Goal: Information Seeking & Learning: Learn about a topic

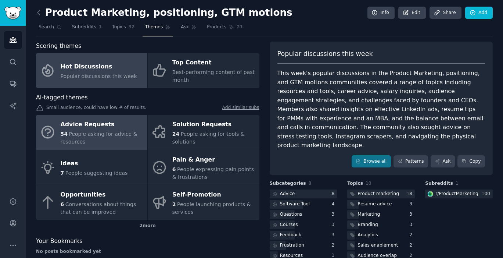
click at [116, 125] on div "Advice Requests" at bounding box center [102, 125] width 83 height 12
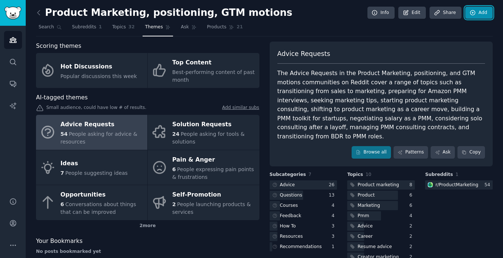
click at [483, 14] on link "Add" at bounding box center [480, 13] width 28 height 13
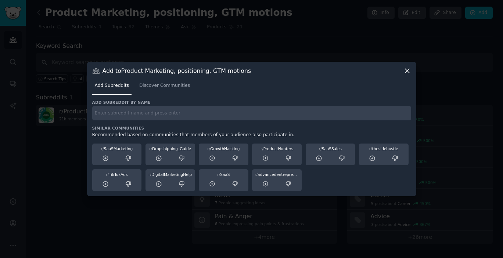
click at [408, 68] on icon at bounding box center [408, 71] width 8 height 8
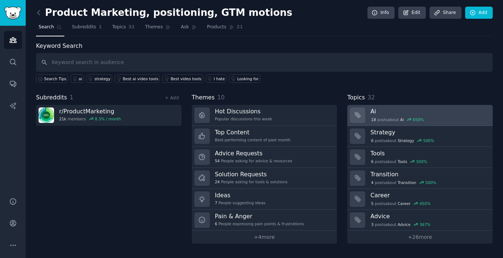
click at [360, 110] on div at bounding box center [357, 114] width 15 height 15
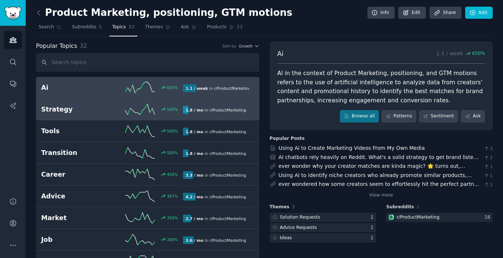
click at [67, 112] on h2 "Strategy" at bounding box center [76, 109] width 71 height 9
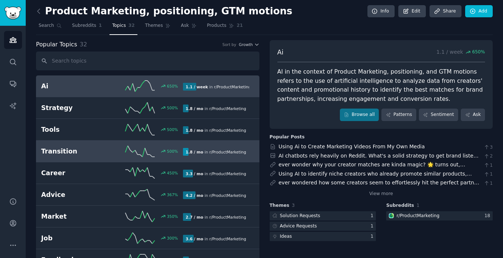
scroll to position [225, 0]
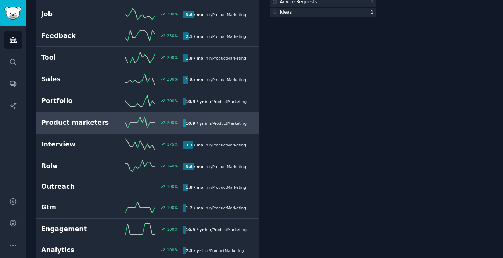
click at [121, 124] on div "200 %" at bounding box center [147, 122] width 71 height 11
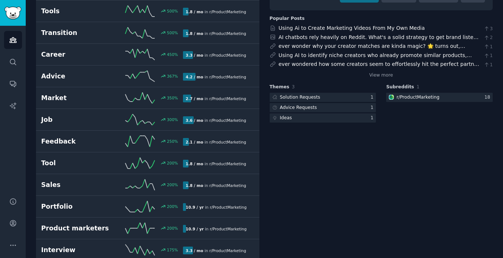
scroll to position [0, 0]
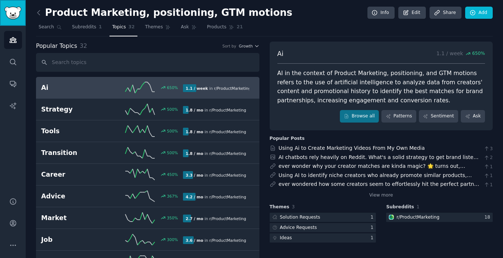
click at [13, 11] on img "Sidebar" at bounding box center [12, 13] width 17 height 13
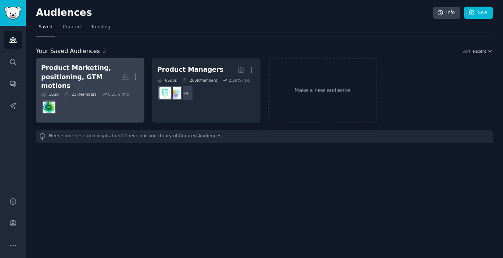
click at [90, 97] on dd at bounding box center [90, 107] width 98 height 21
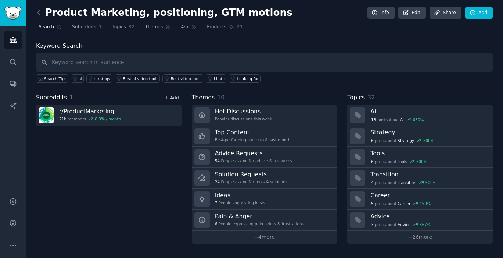
click at [172, 96] on link "+ Add" at bounding box center [172, 97] width 14 height 5
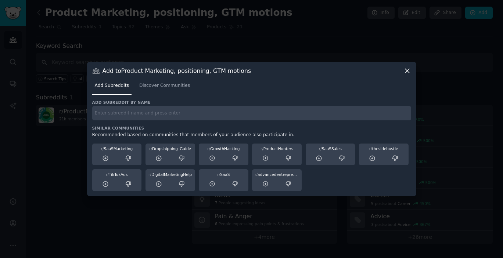
click at [199, 111] on input "text" at bounding box center [251, 113] width 319 height 14
type input "PMMs"
click at [186, 83] on span "Discover Communities" at bounding box center [164, 85] width 51 height 7
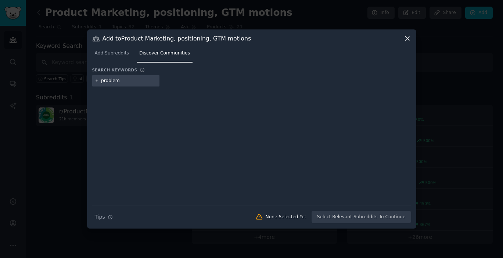
type input "problems"
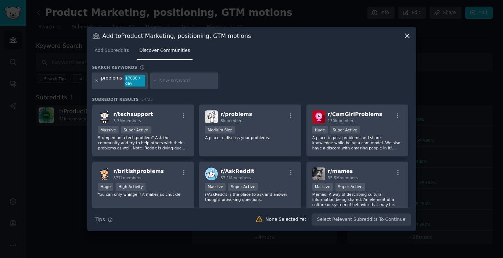
click at [107, 79] on div "problems" at bounding box center [111, 81] width 21 height 12
click at [409, 35] on icon at bounding box center [408, 36] width 8 height 8
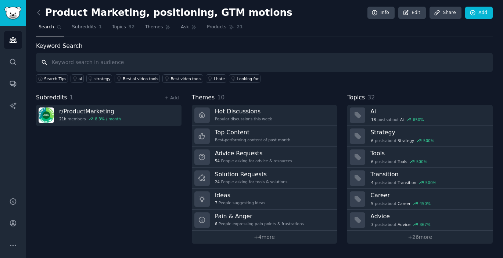
click at [101, 62] on input "text" at bounding box center [264, 62] width 457 height 19
type input "B2B challenges of PMI in italy"
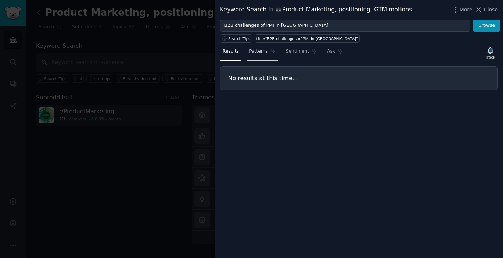
click at [266, 50] on span "Patterns" at bounding box center [258, 51] width 18 height 7
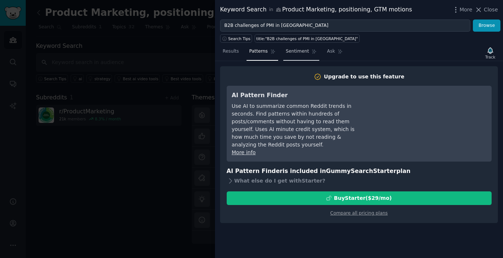
click at [310, 51] on link "Sentiment" at bounding box center [302, 53] width 36 height 15
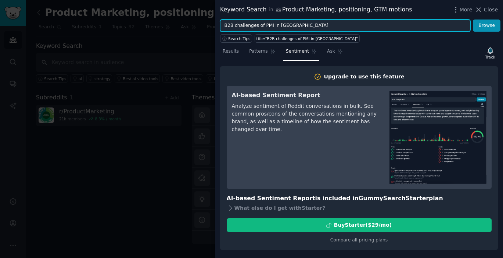
click at [260, 23] on input "B2B challenges of PMI in italy" at bounding box center [345, 25] width 250 height 13
click at [259, 24] on input "B2B challenges of PMI in italy" at bounding box center [345, 25] width 250 height 13
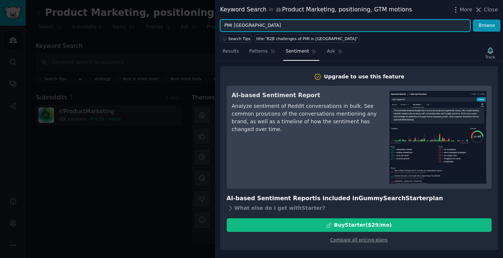
click at [473, 19] on button "Browse" at bounding box center [487, 25] width 28 height 13
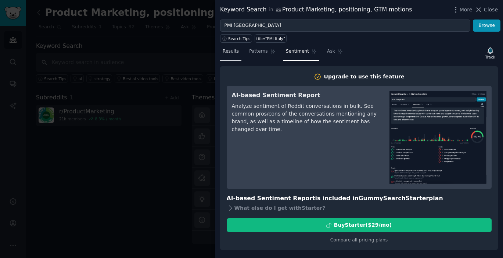
click at [229, 49] on span "Results" at bounding box center [231, 51] width 16 height 7
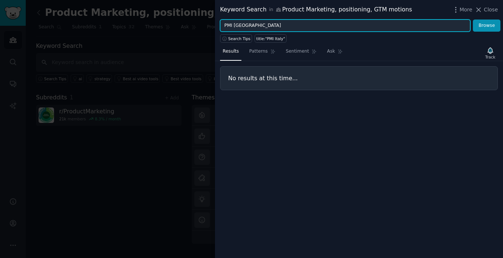
click at [246, 25] on input "PMI Italy" at bounding box center [345, 25] width 250 height 13
type input "PMI"
click at [473, 19] on button "Browse" at bounding box center [487, 25] width 28 height 13
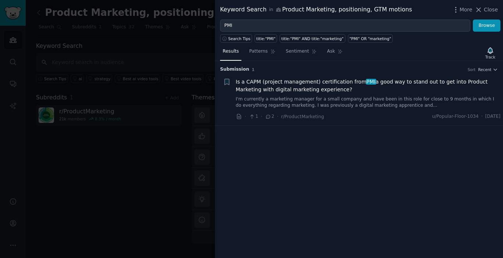
click at [274, 99] on link "I'm currently a marketing manager for a small company and have been in this rol…" at bounding box center [368, 102] width 265 height 13
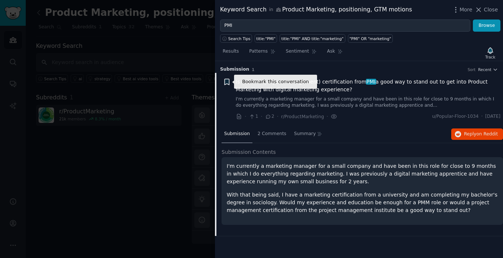
click at [228, 82] on icon "button" at bounding box center [227, 82] width 4 height 6
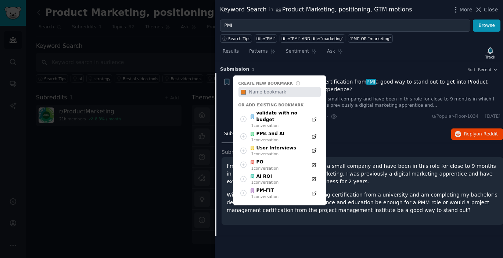
click at [386, 127] on div "Submission 2 Comments Summary Reply on Reddit" at bounding box center [363, 134] width 282 height 18
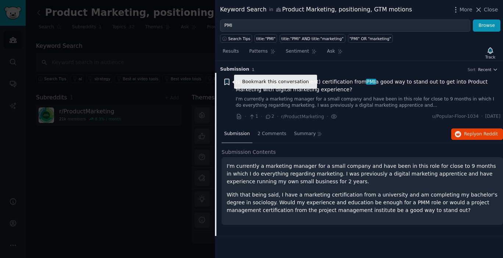
click at [229, 82] on icon "button" at bounding box center [227, 82] width 4 height 6
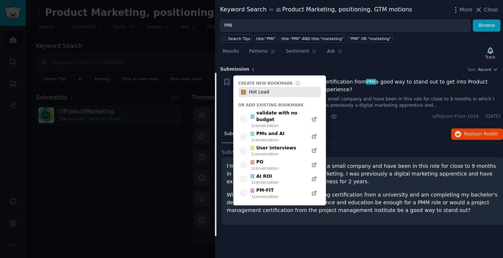
type input "Hot Lead"
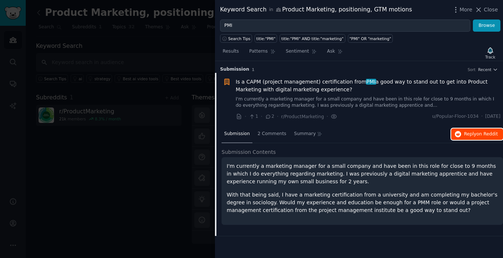
click at [472, 133] on span "Reply on Reddit" at bounding box center [482, 134] width 34 height 7
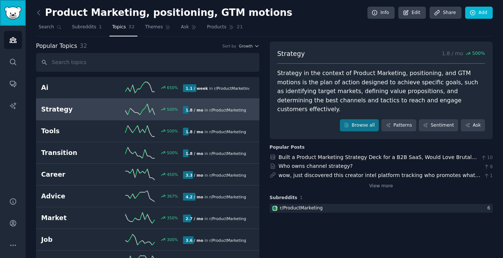
click at [18, 16] on img "Sidebar" at bounding box center [12, 13] width 17 height 13
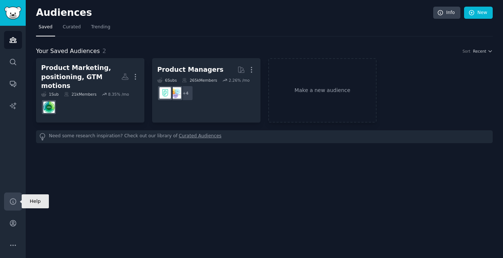
click at [15, 199] on icon "Sidebar" at bounding box center [13, 201] width 6 height 6
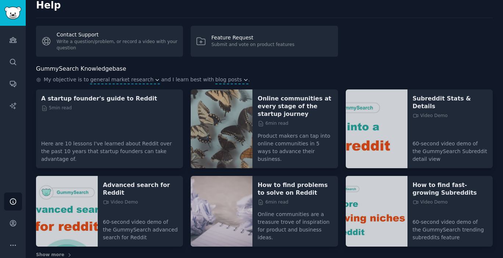
scroll to position [7, 0]
click at [129, 80] on span "general market research" at bounding box center [121, 80] width 63 height 8
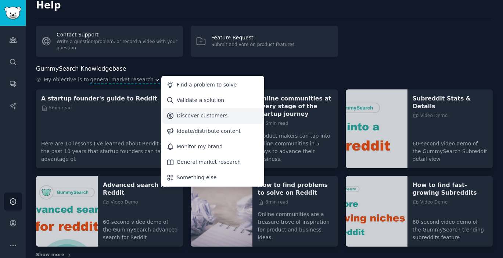
click at [186, 115] on div "Discover customers" at bounding box center [202, 116] width 51 height 8
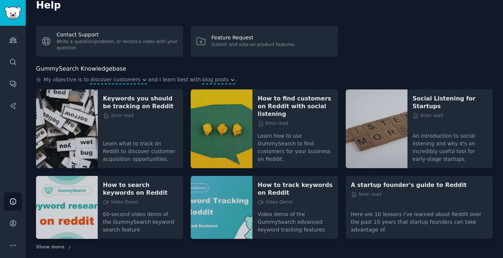
click at [230, 79] on icon "button" at bounding box center [232, 79] width 5 height 5
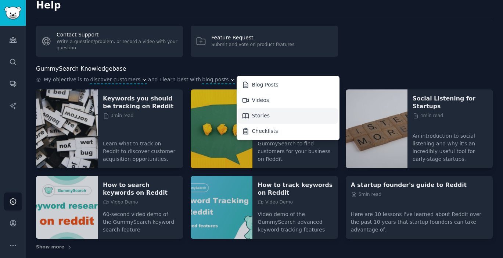
click at [252, 112] on div "Stories" at bounding box center [261, 116] width 18 height 8
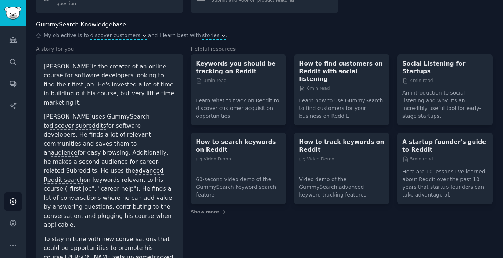
scroll to position [4, 0]
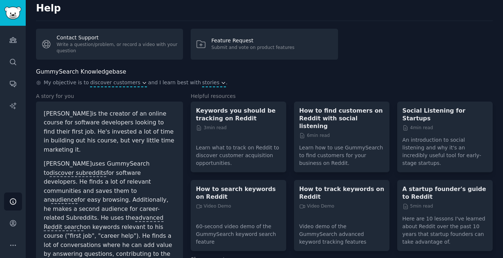
click at [236, 139] on p "Learn what to track on Reddit to discover customer acquisition opportunities." at bounding box center [238, 153] width 85 height 28
click at [234, 114] on p "Keywords you should be tracking on Reddit" at bounding box center [238, 114] width 85 height 15
